Goal: Find specific page/section: Find specific page/section

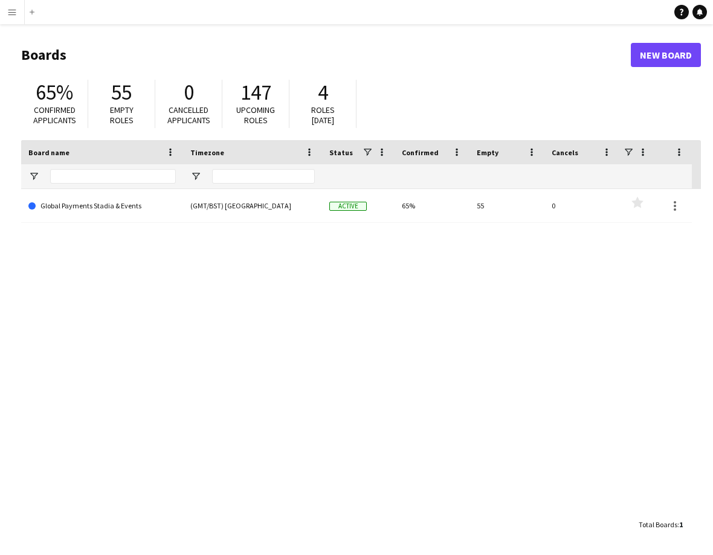
click at [97, 205] on link "Global Payments Stadia & Events" at bounding box center [101, 206] width 147 height 34
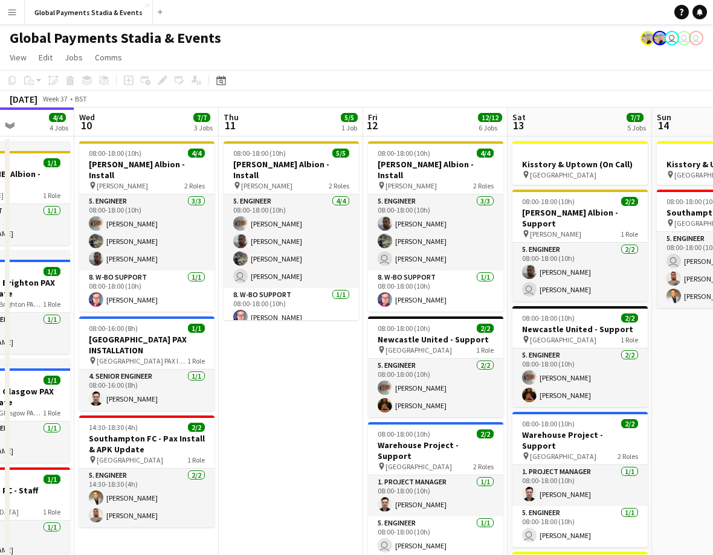
scroll to position [0, 389]
